Goal: Information Seeking & Learning: Learn about a topic

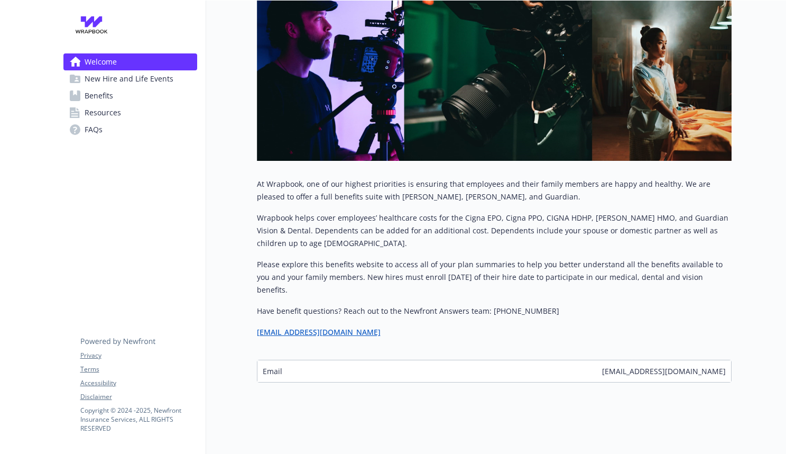
scroll to position [139, 0]
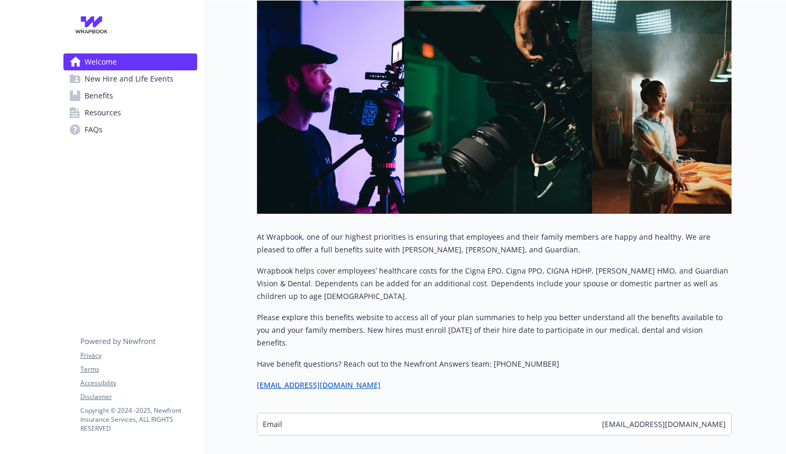
click at [99, 82] on span "New Hire and Life Events" at bounding box center [129, 78] width 89 height 17
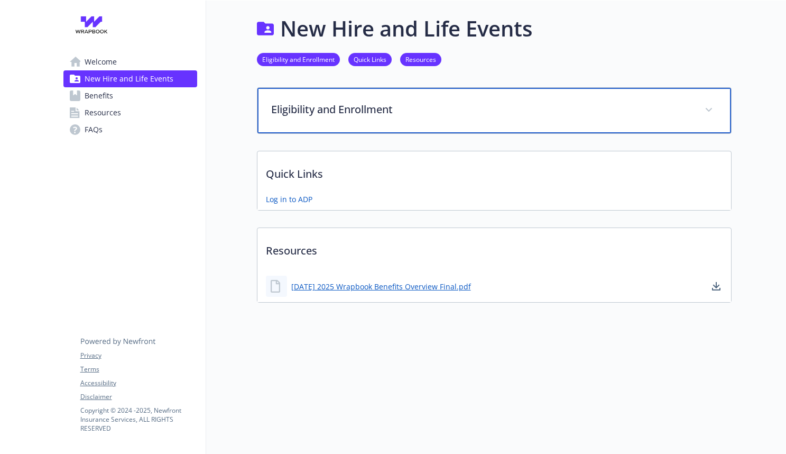
click at [309, 103] on p "Eligibility and Enrollment" at bounding box center [481, 110] width 421 height 16
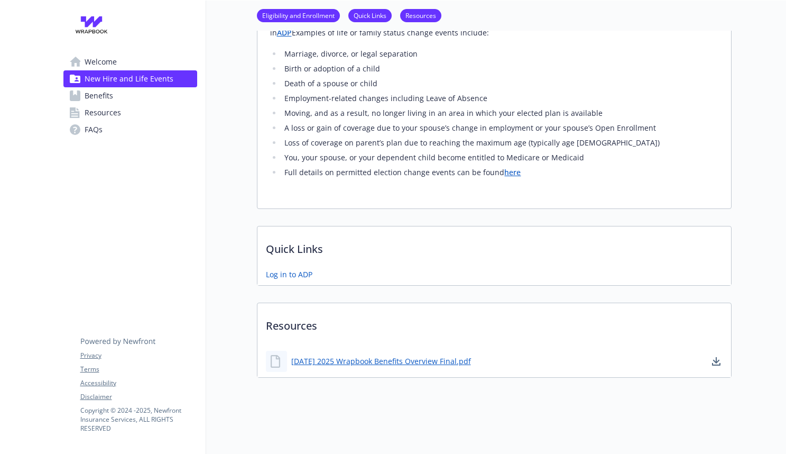
scroll to position [379, 0]
click at [102, 90] on span "Benefits" at bounding box center [99, 95] width 29 height 17
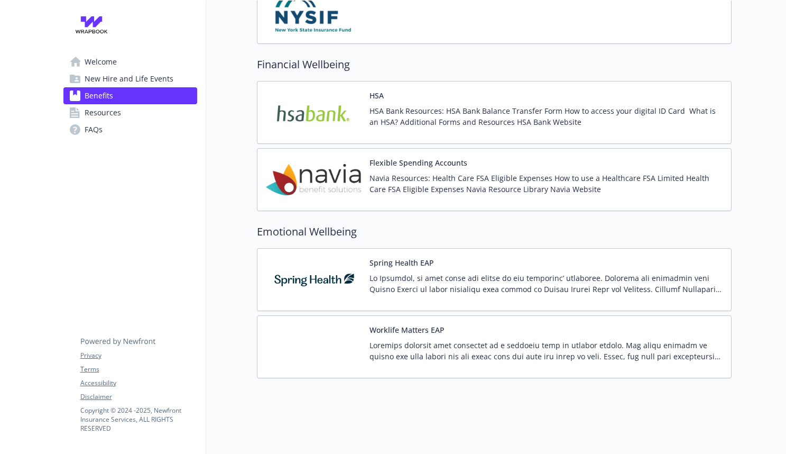
scroll to position [1182, 0]
click at [138, 114] on link "Resources" at bounding box center [130, 112] width 134 height 17
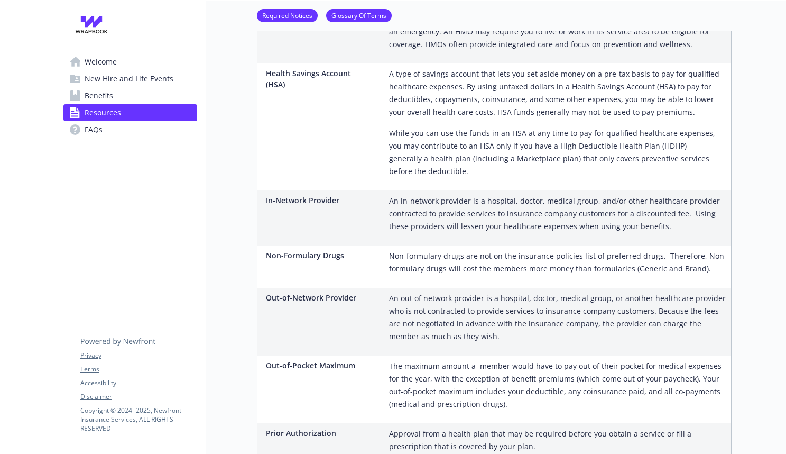
scroll to position [1368, 0]
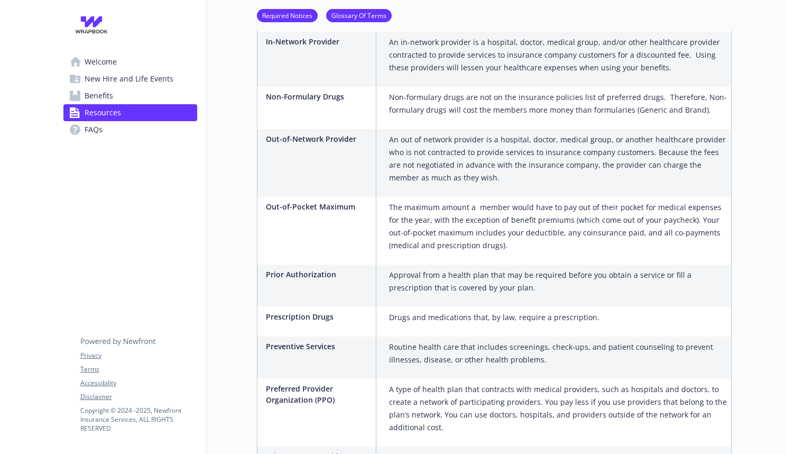
click at [134, 80] on span "New Hire and Life Events" at bounding box center [129, 78] width 89 height 17
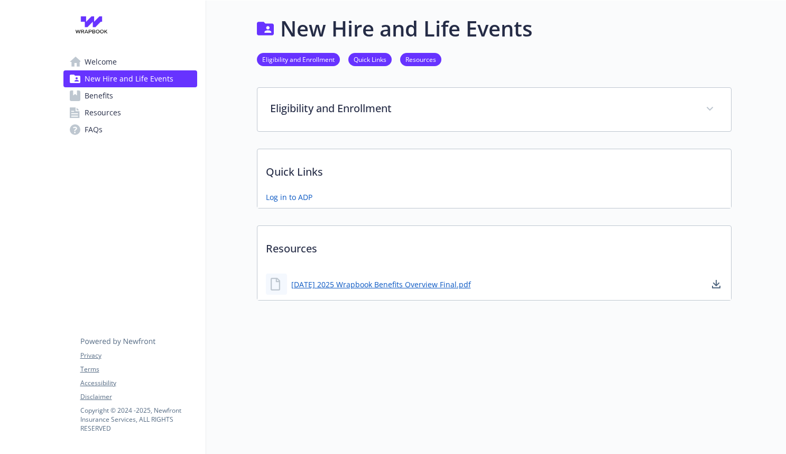
click at [123, 60] on link "Welcome" at bounding box center [130, 61] width 134 height 17
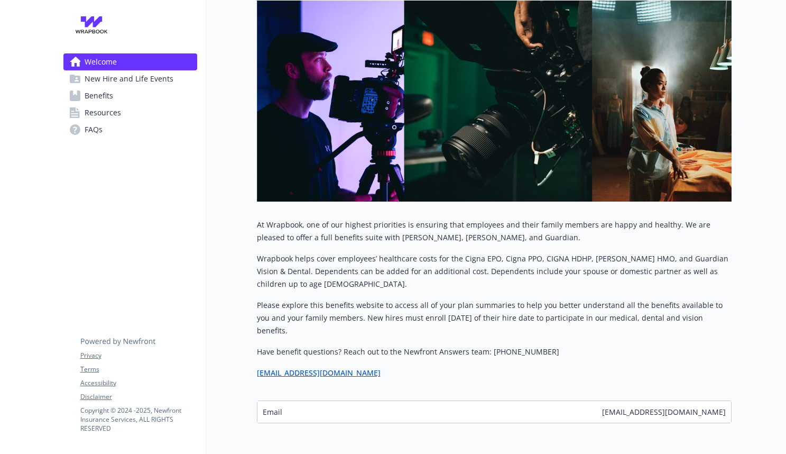
scroll to position [191, 0]
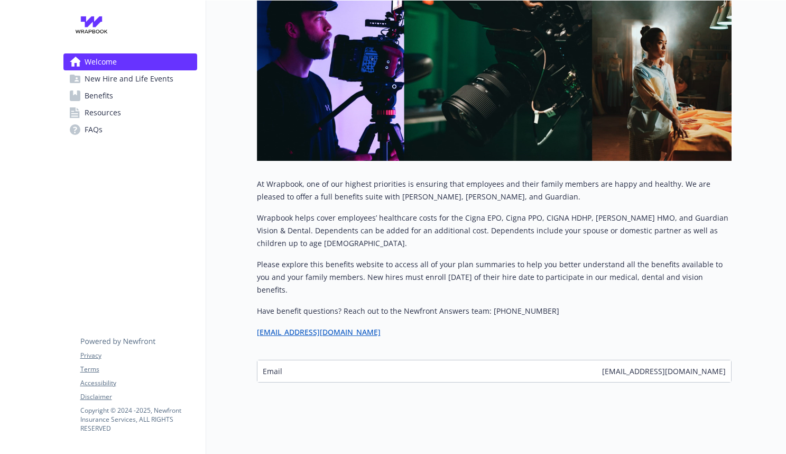
click at [120, 74] on span "New Hire and Life Events" at bounding box center [129, 78] width 89 height 17
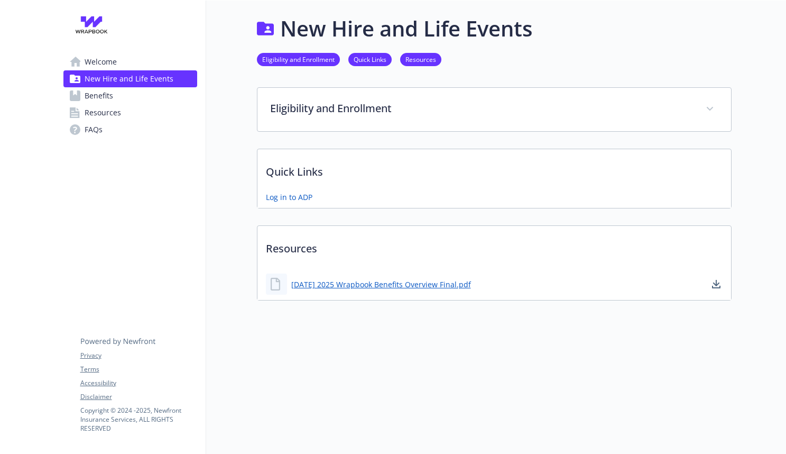
click at [80, 95] on icon at bounding box center [75, 95] width 11 height 11
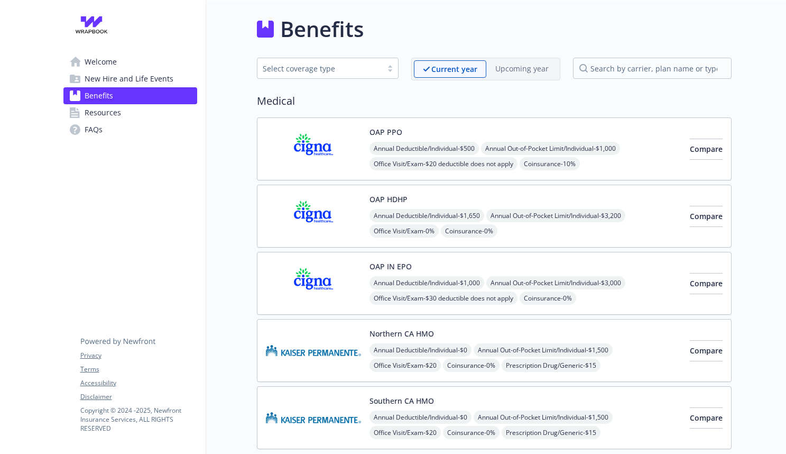
click at [338, 148] on img at bounding box center [313, 148] width 95 height 45
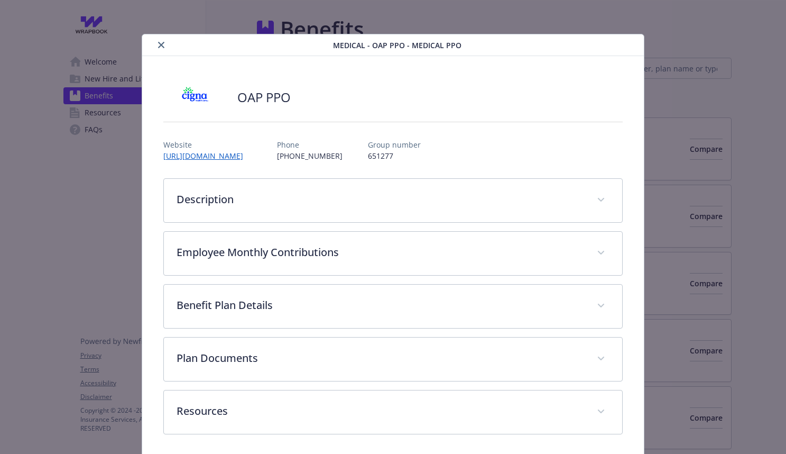
scroll to position [3, 0]
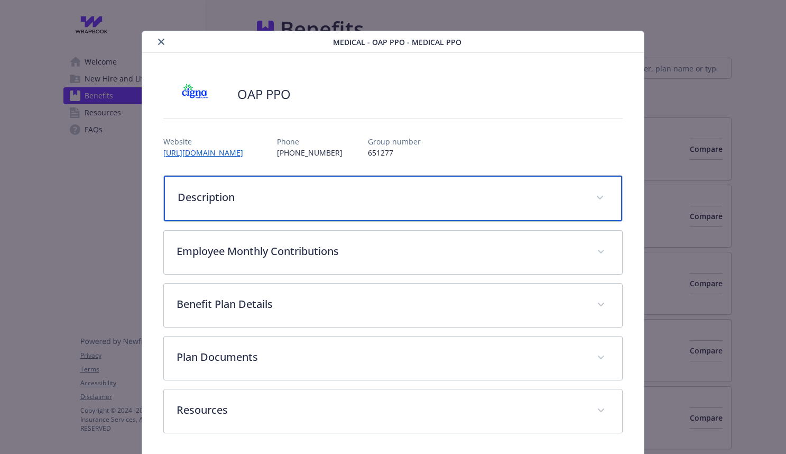
click at [357, 207] on div "Description" at bounding box center [393, 198] width 459 height 45
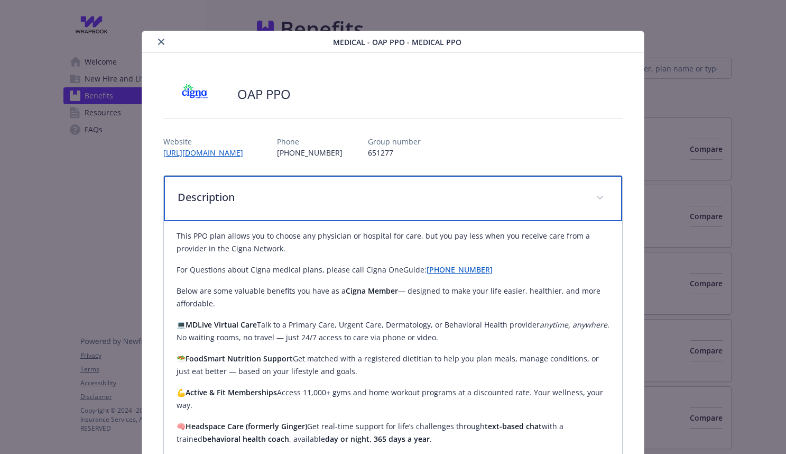
click at [365, 219] on div "Description" at bounding box center [393, 198] width 459 height 45
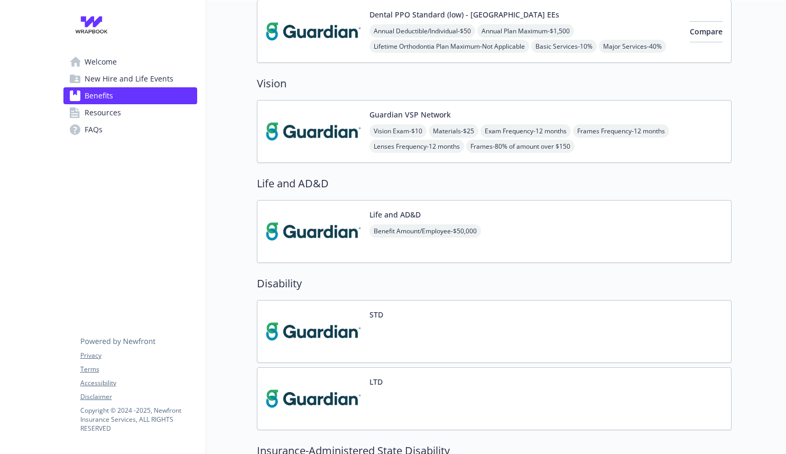
click at [557, 230] on div "Life and AD&D Benefit Amount/Employee - $50,000" at bounding box center [494, 231] width 475 height 63
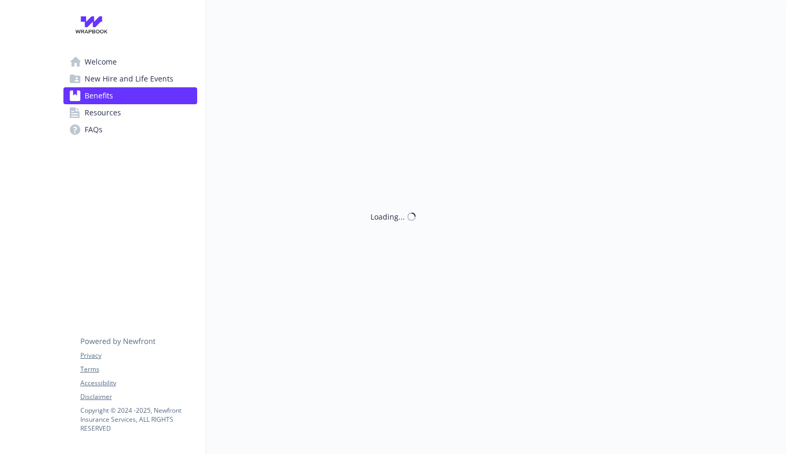
scroll to position [687, 0]
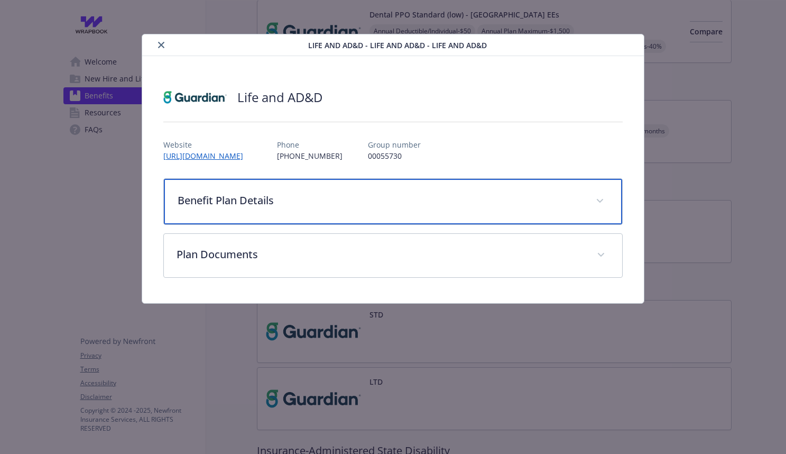
click at [323, 205] on p "Benefit Plan Details" at bounding box center [381, 200] width 406 height 16
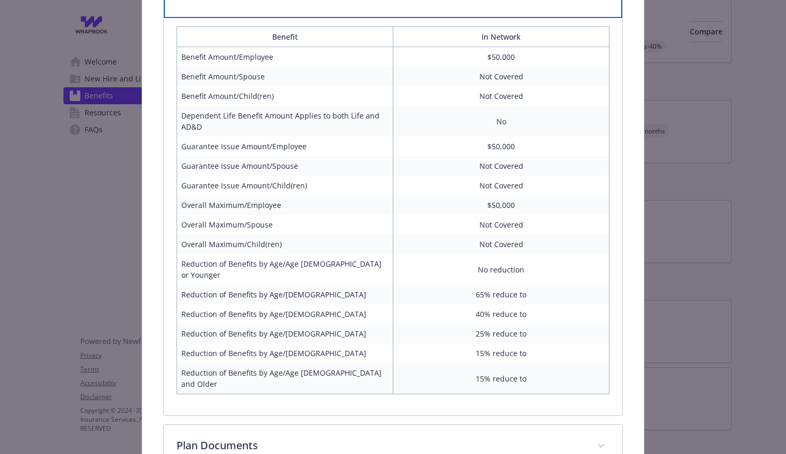
scroll to position [259, 0]
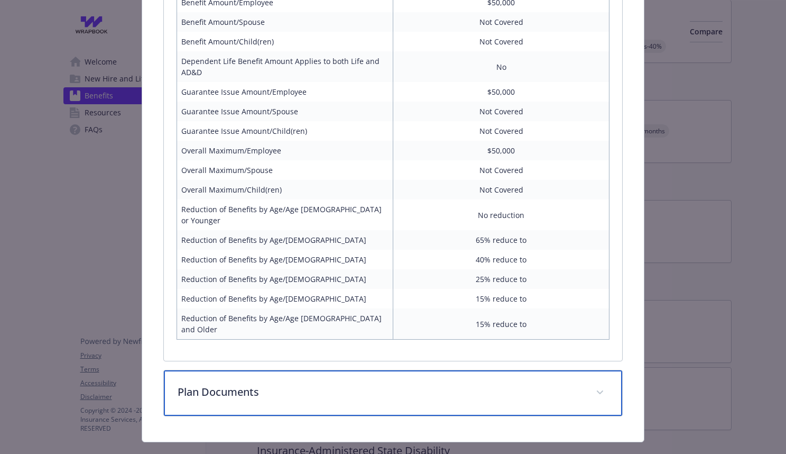
click at [317, 384] on p "Plan Documents" at bounding box center [381, 392] width 406 height 16
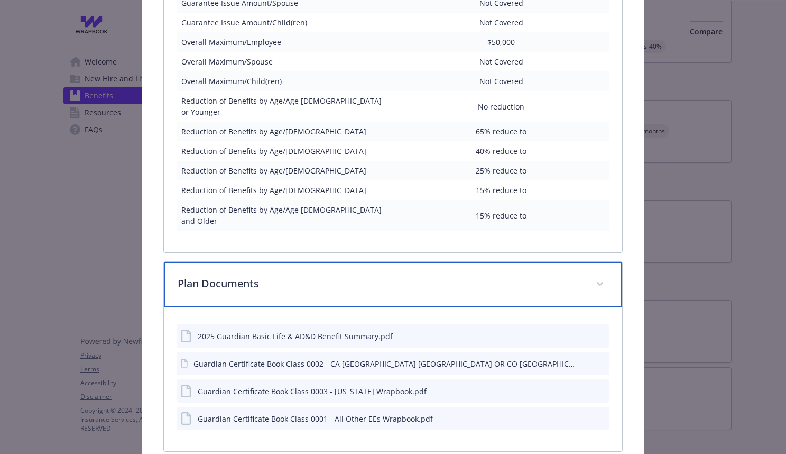
scroll to position [402, 0]
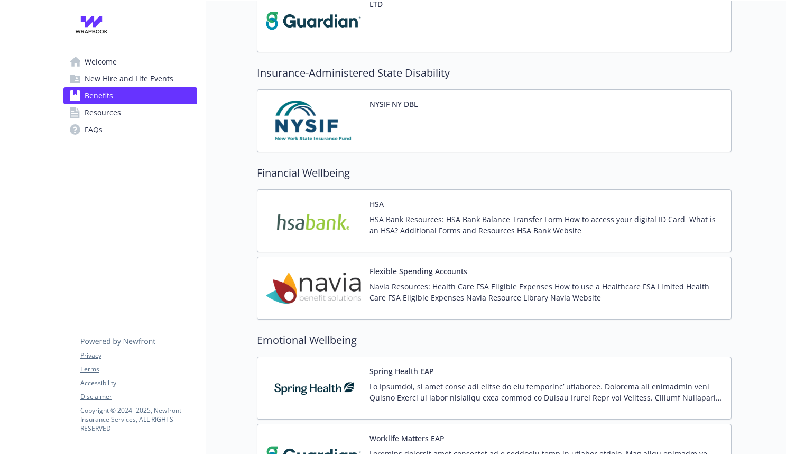
scroll to position [970, 0]
